Goal: Transaction & Acquisition: Purchase product/service

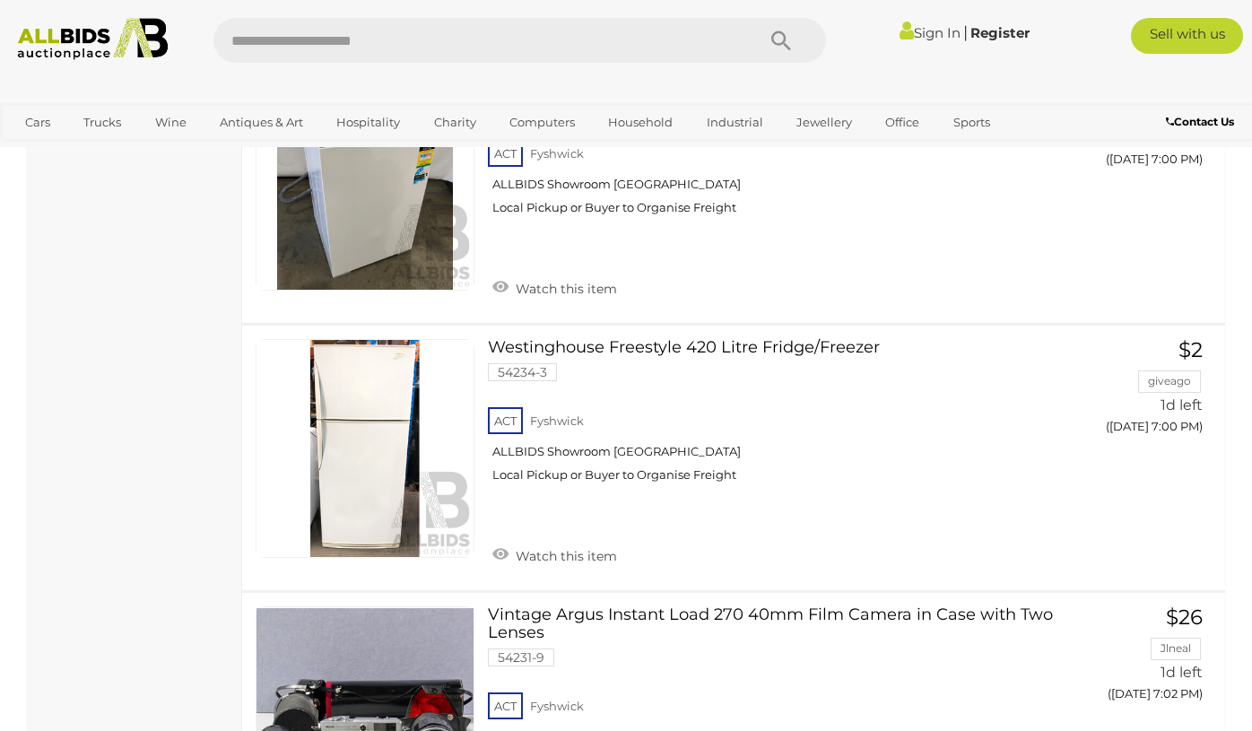
scroll to position [3343, 0]
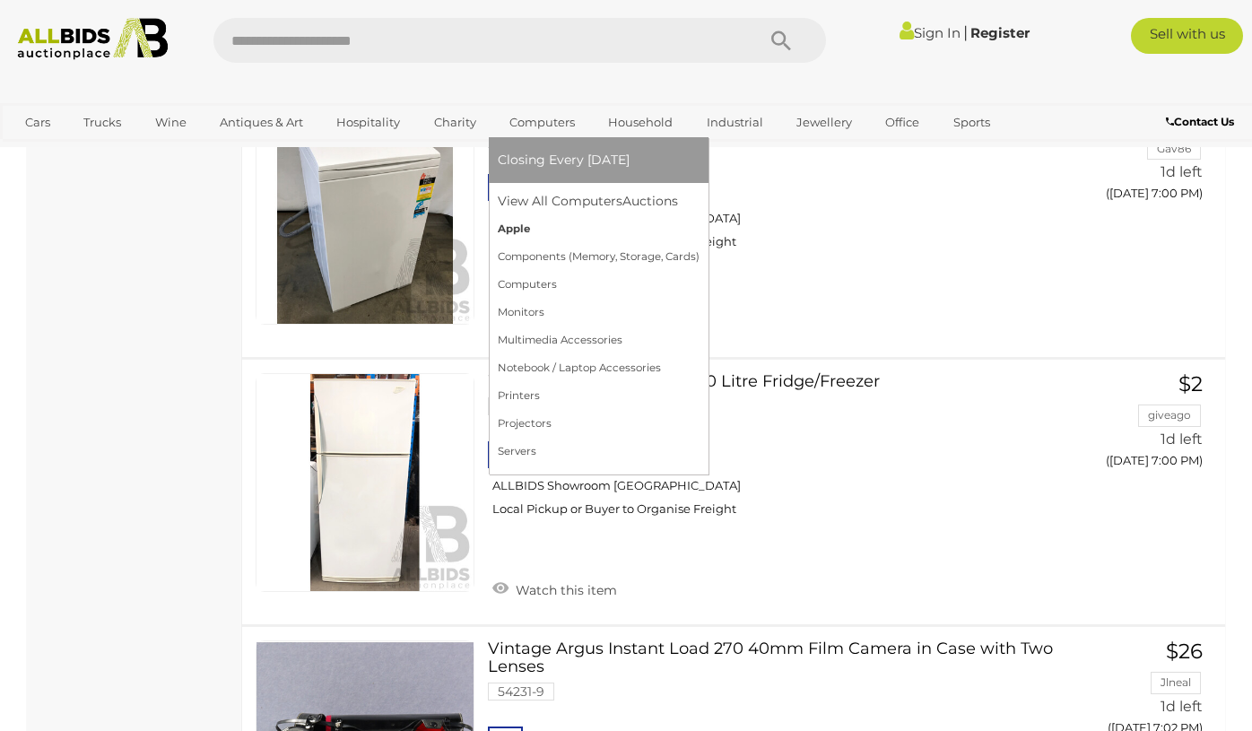
click at [517, 227] on link "Apple" at bounding box center [599, 229] width 202 height 28
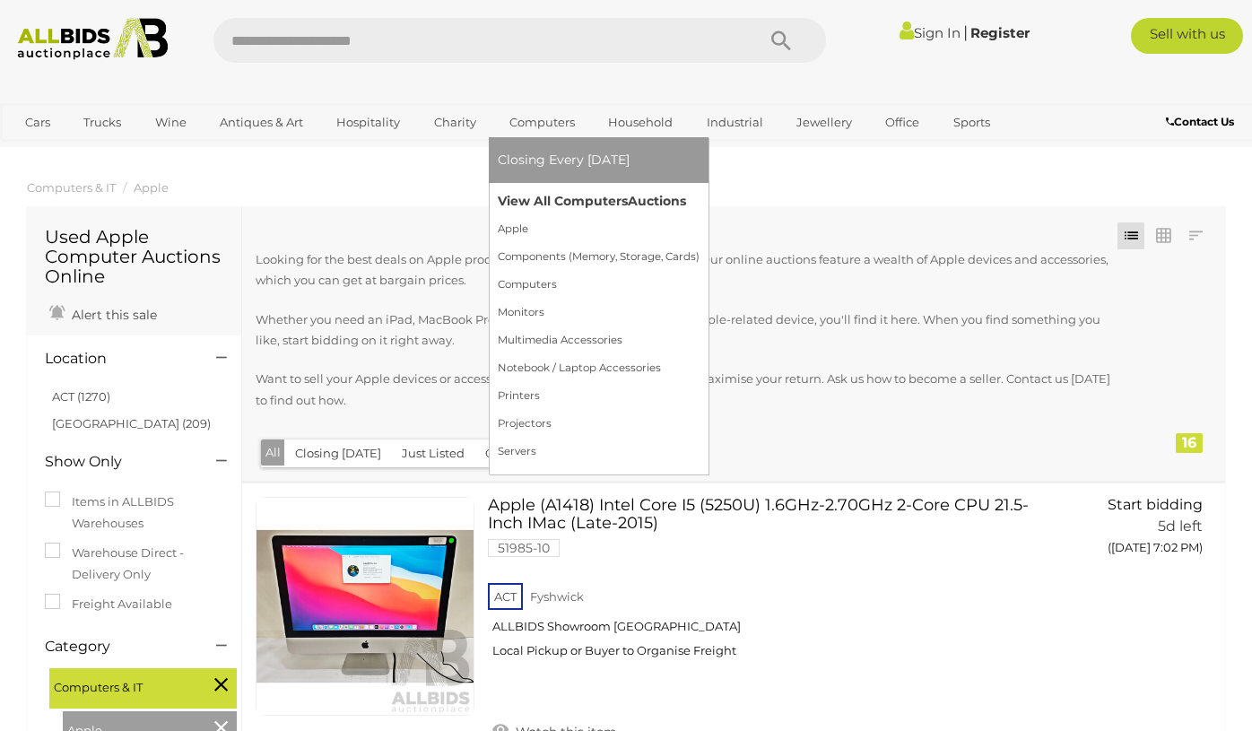
click at [554, 205] on link "View All Computers Auctions" at bounding box center [599, 201] width 202 height 28
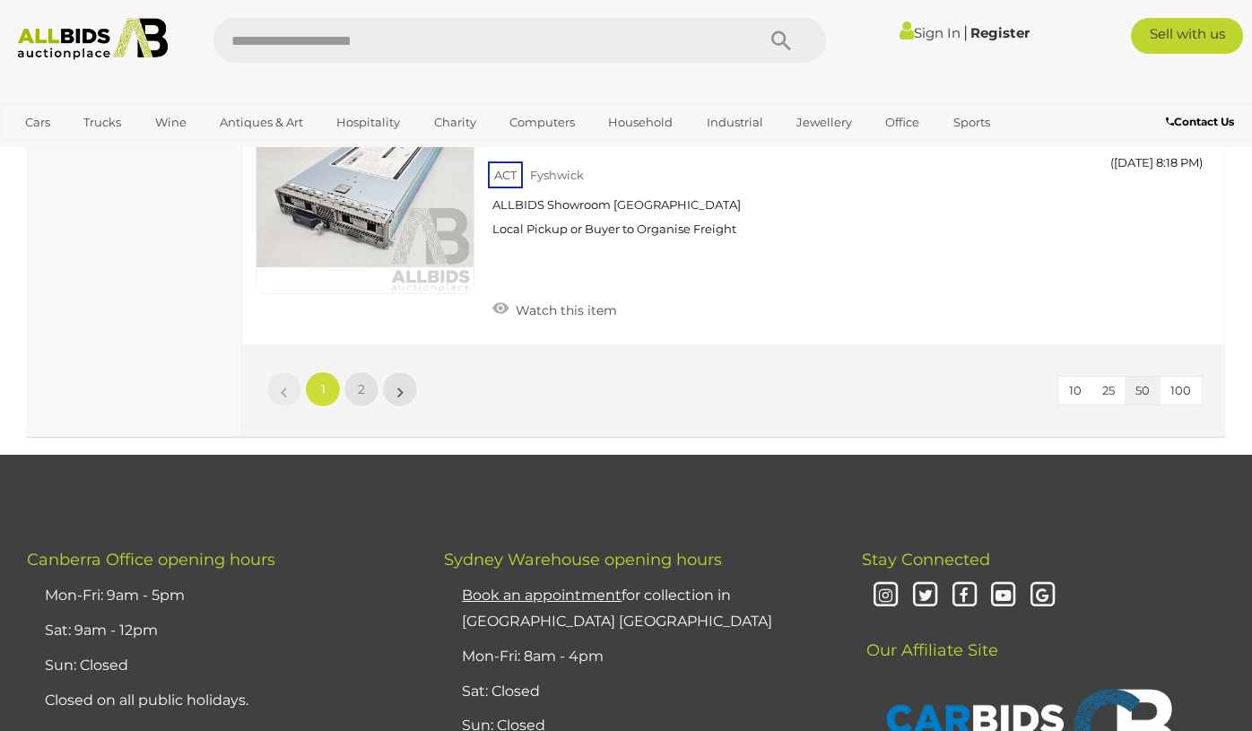
scroll to position [14175, 0]
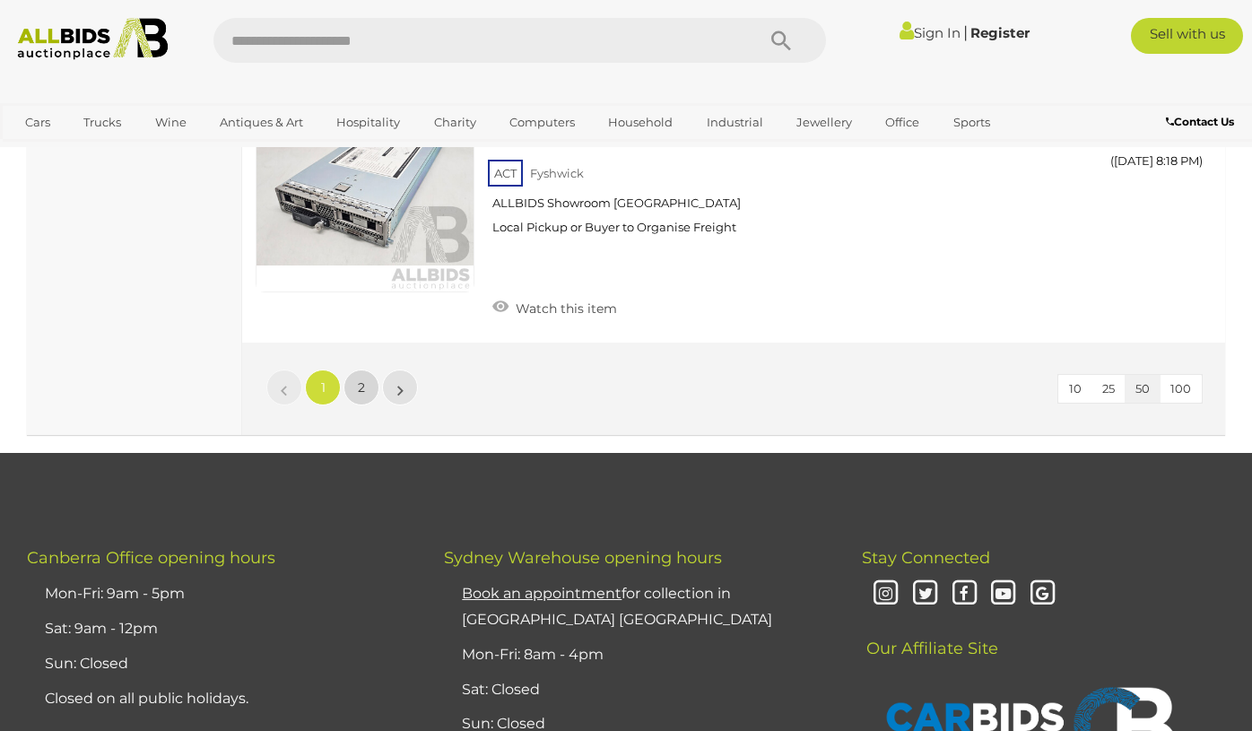
click at [361, 379] on span "2" at bounding box center [361, 387] width 7 height 16
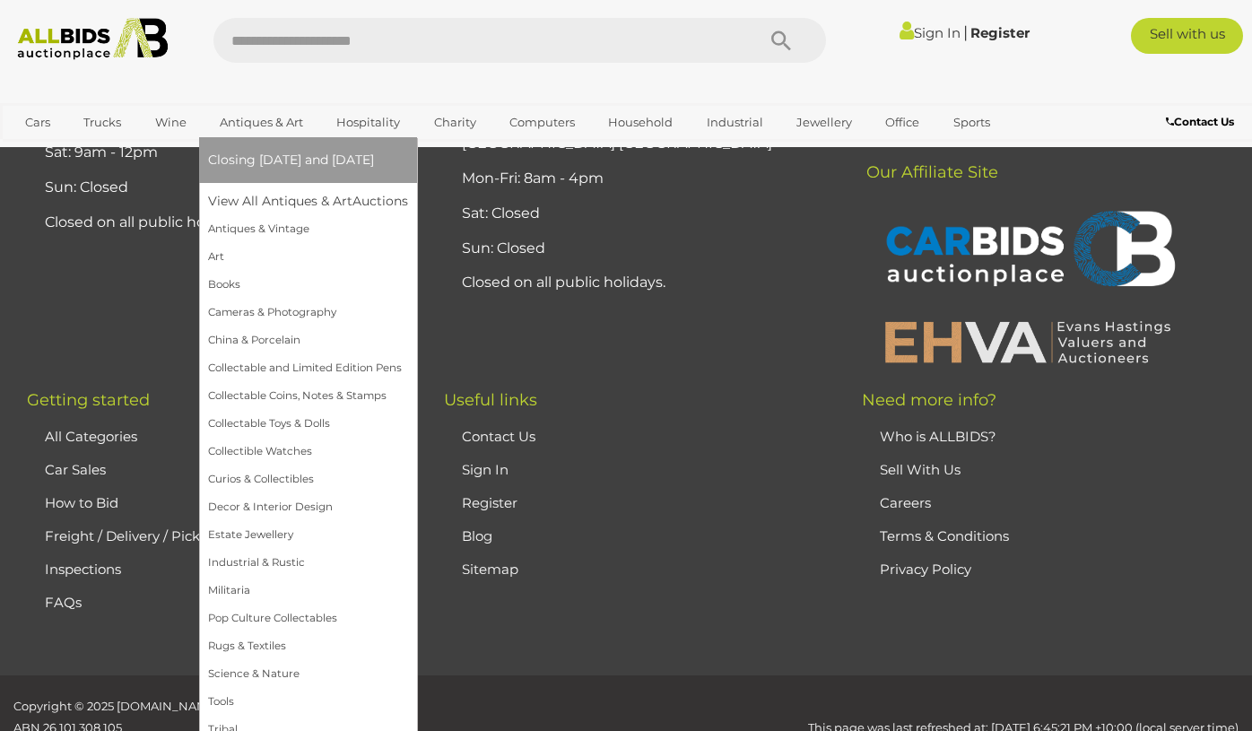
scroll to position [8237, 0]
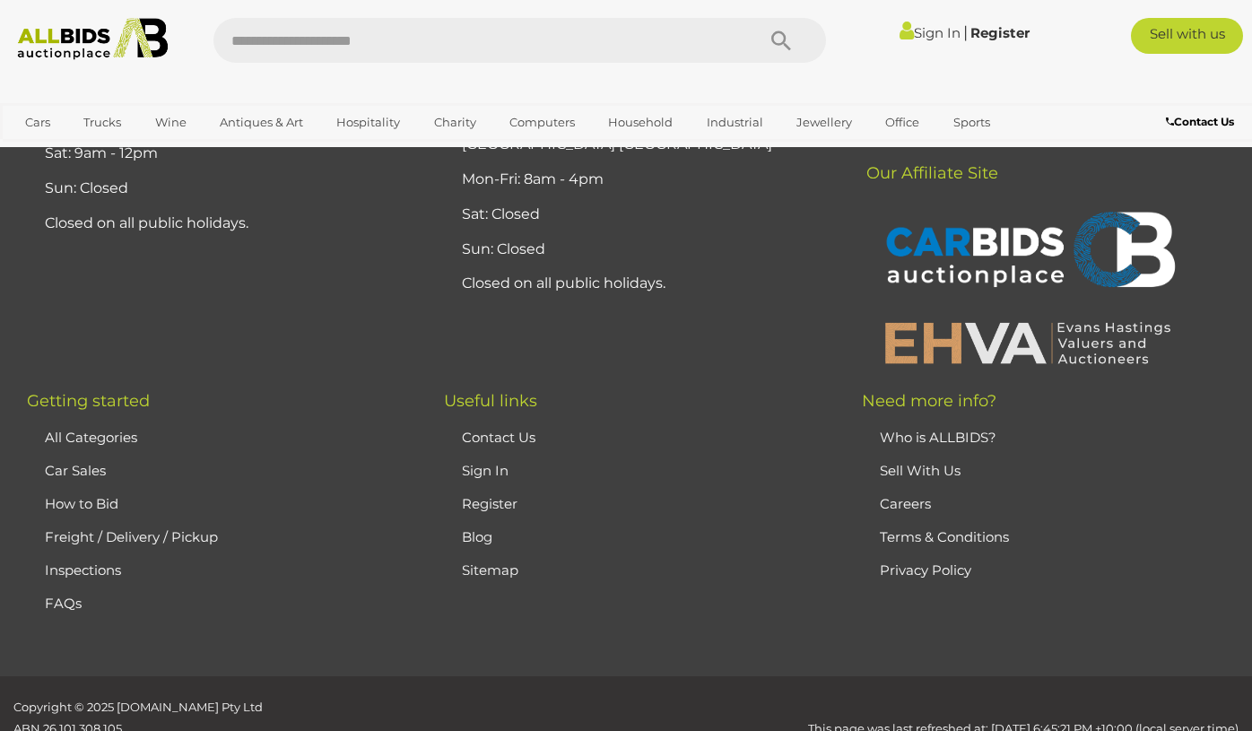
scroll to position [299, 0]
